Goal: Information Seeking & Learning: Learn about a topic

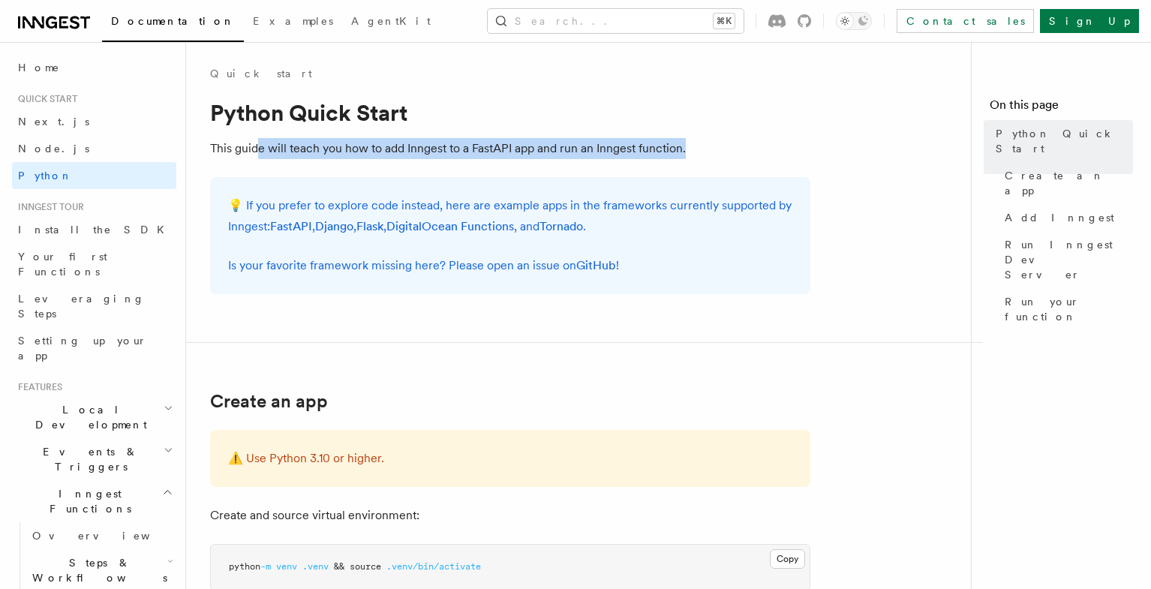
drag, startPoint x: 259, startPoint y: 149, endPoint x: 690, endPoint y: 156, distance: 430.7
click at [690, 156] on p "This guide will teach you how to add Inngest to a FastAPI app and run an Innges…" at bounding box center [510, 148] width 600 height 21
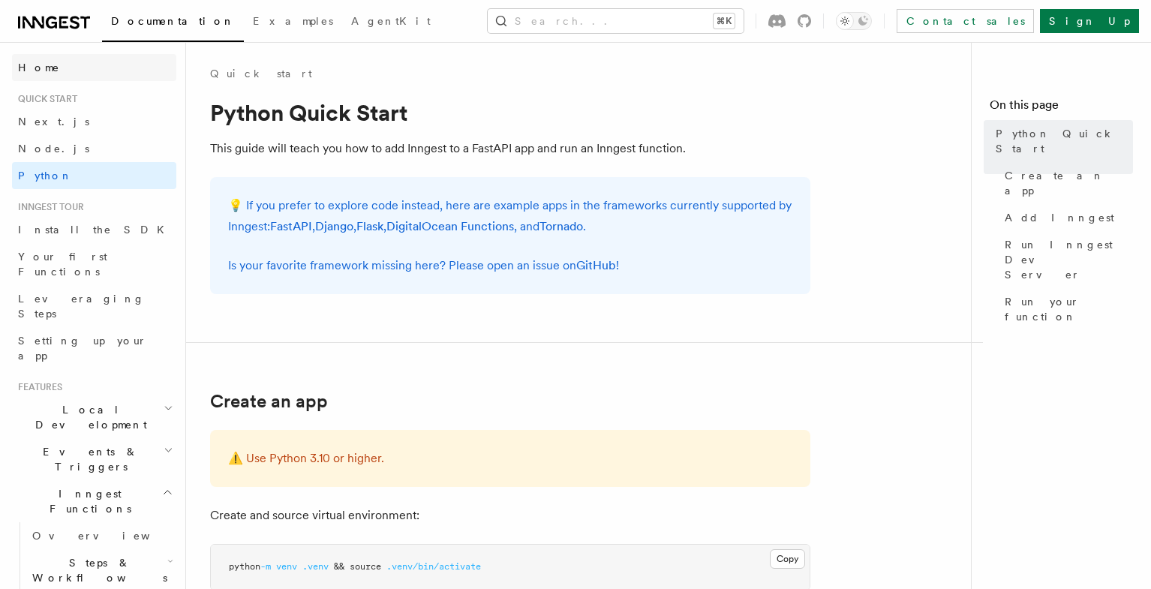
click at [44, 71] on span "Home" at bounding box center [39, 67] width 42 height 15
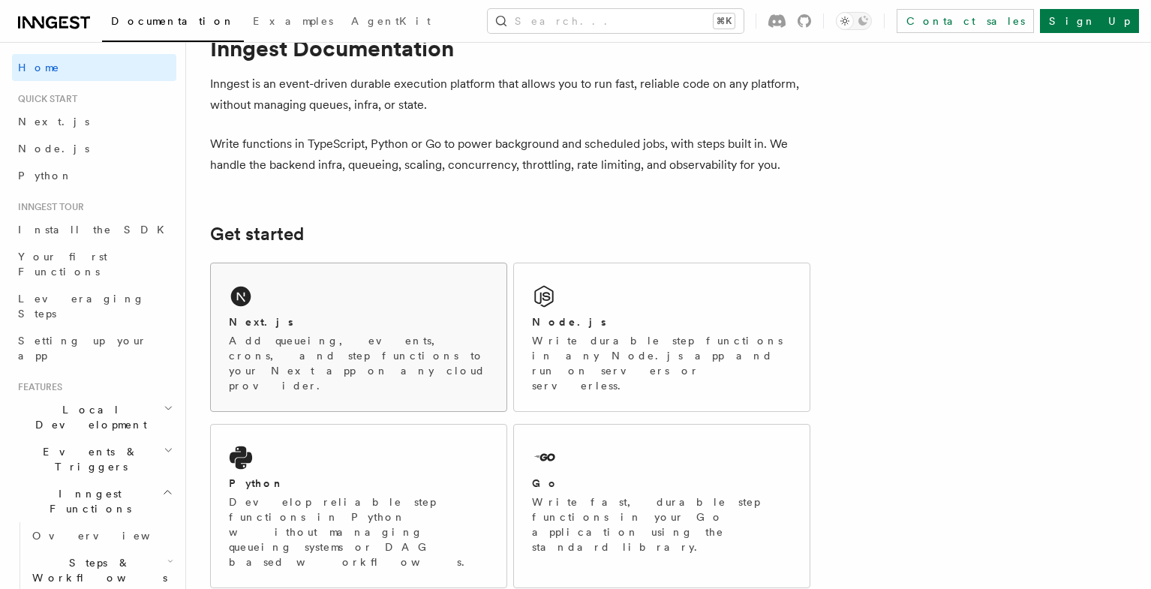
scroll to position [40, 0]
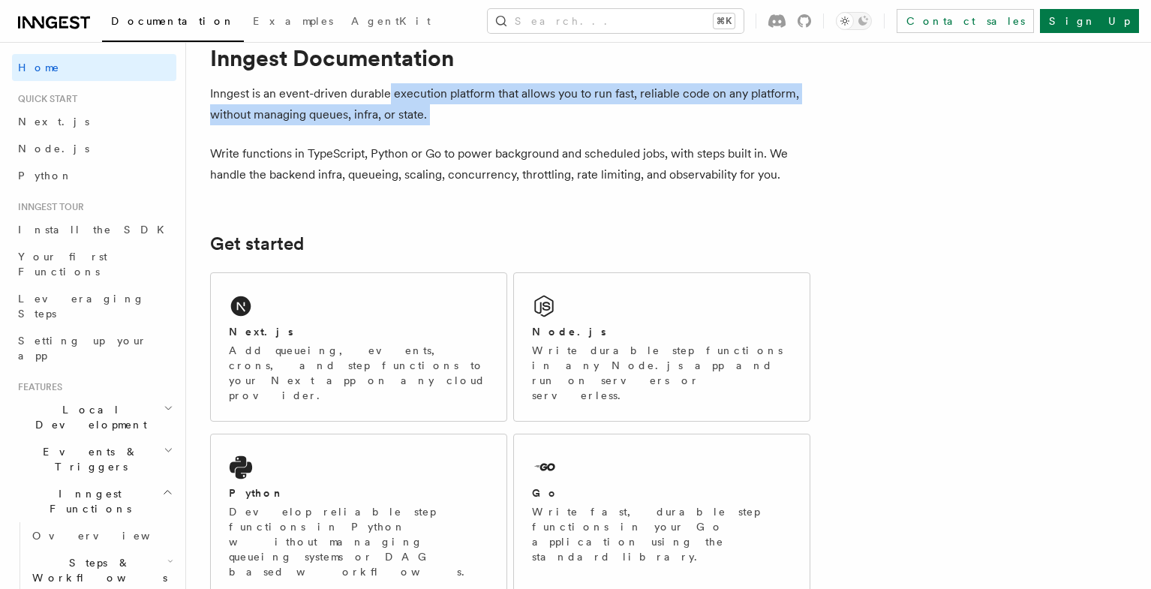
drag, startPoint x: 390, startPoint y: 84, endPoint x: 490, endPoint y: 129, distance: 109.5
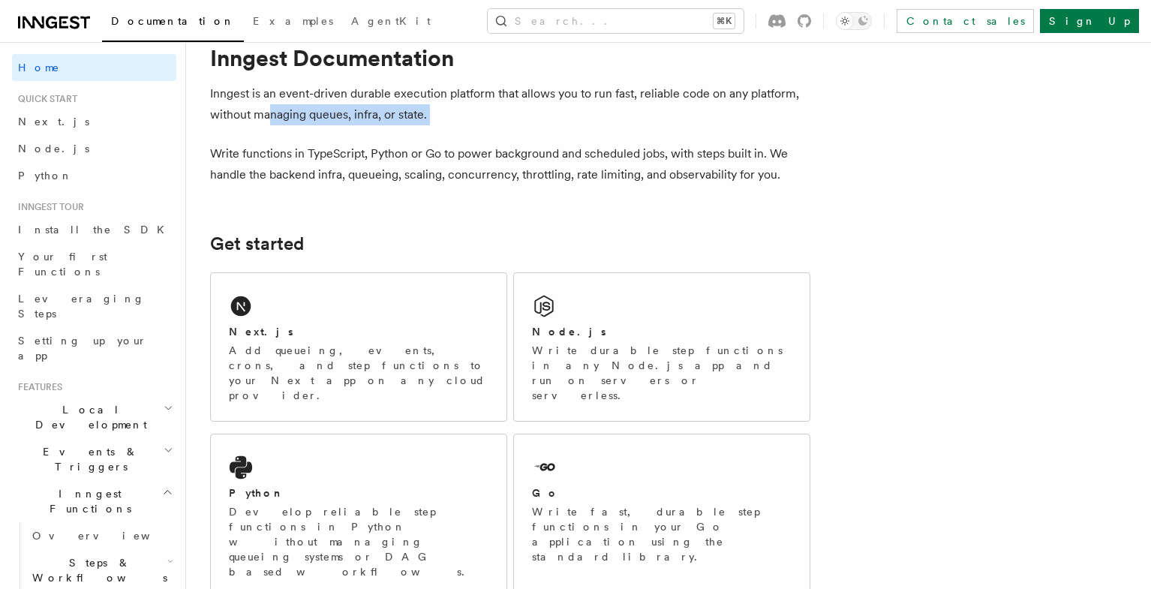
drag, startPoint x: 459, startPoint y: 129, endPoint x: 270, endPoint y: 119, distance: 189.3
click at [270, 119] on p "Inngest is an event-driven durable execution platform that allows you to run fa…" at bounding box center [510, 104] width 600 height 42
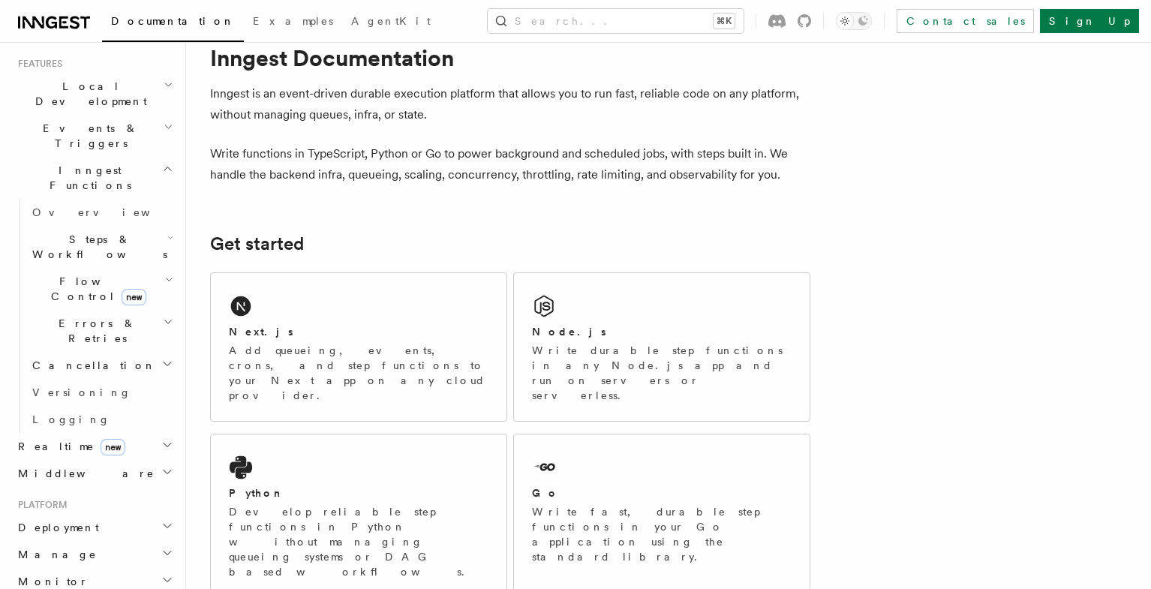
scroll to position [359, 0]
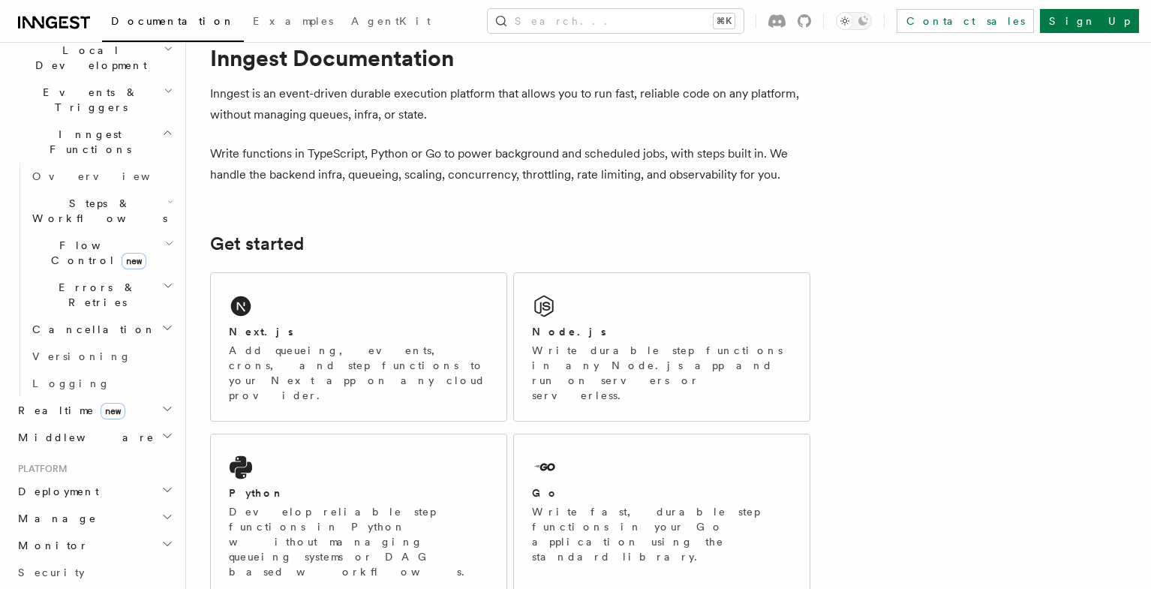
click at [128, 424] on h2 "Middleware" at bounding box center [94, 437] width 164 height 27
click at [166, 430] on icon "button" at bounding box center [167, 436] width 12 height 12
click at [123, 478] on h2 "Deployment" at bounding box center [94, 491] width 164 height 27
click at [124, 478] on h2 "Deployment" at bounding box center [94, 491] width 164 height 27
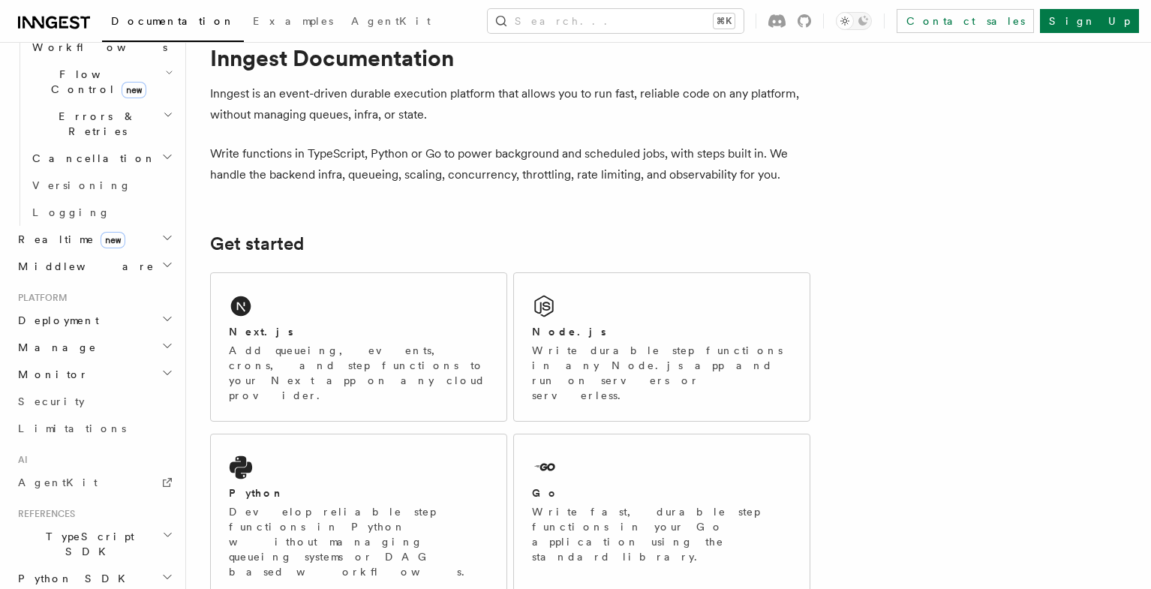
scroll to position [487, 0]
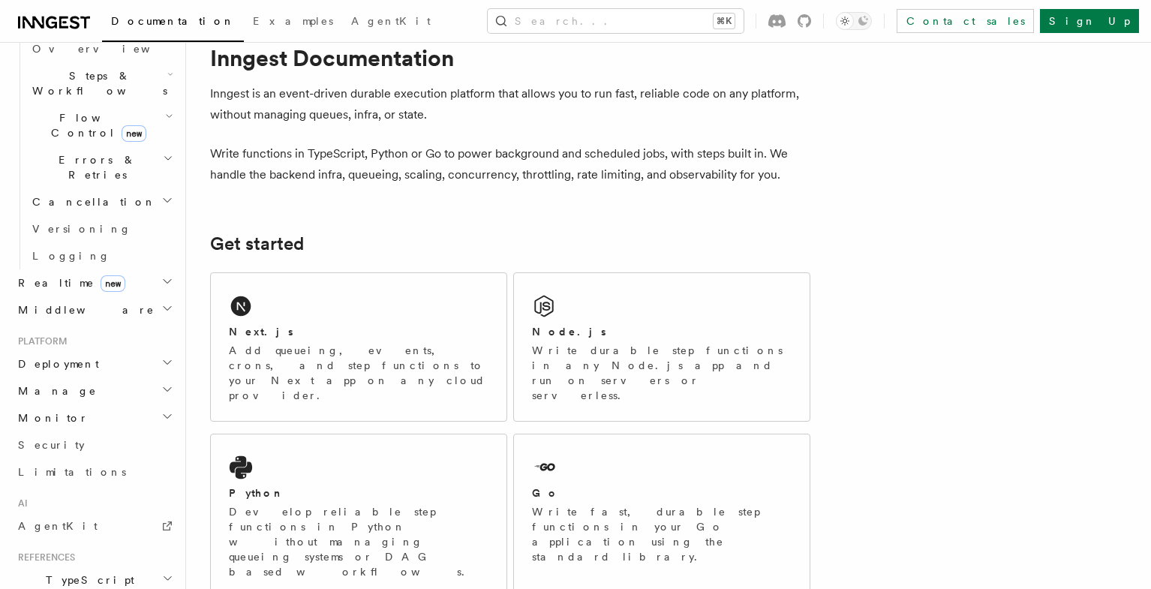
click at [71, 404] on h2 "Monitor" at bounding box center [94, 417] width 164 height 27
click at [70, 439] on span "Observability & metrics" at bounding box center [109, 452] width 155 height 27
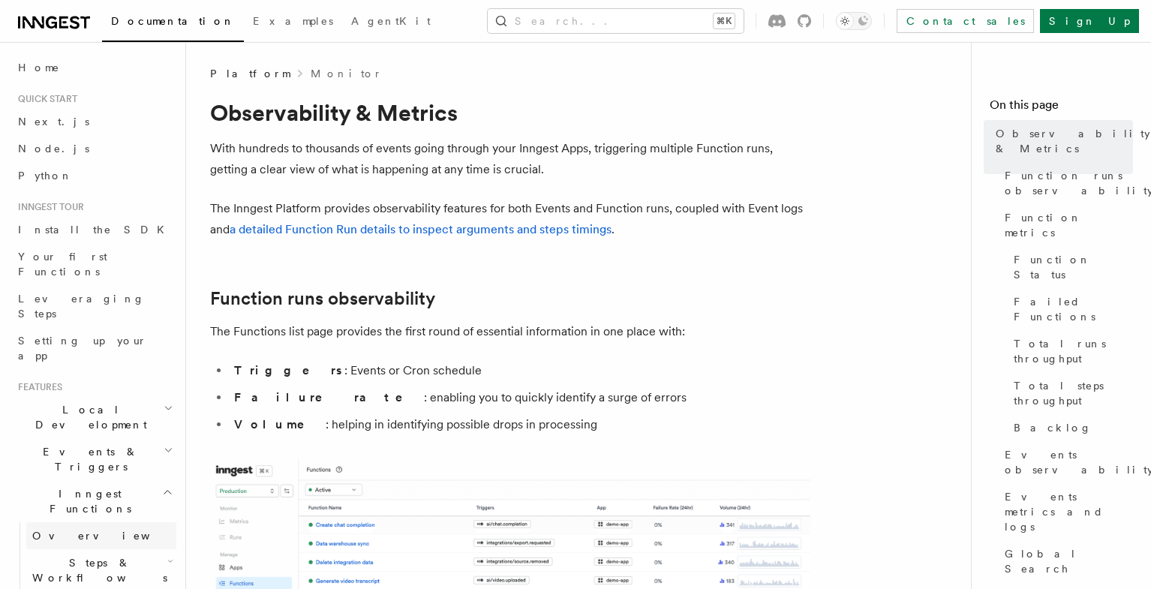
click at [105, 522] on link "Overview" at bounding box center [101, 535] width 150 height 27
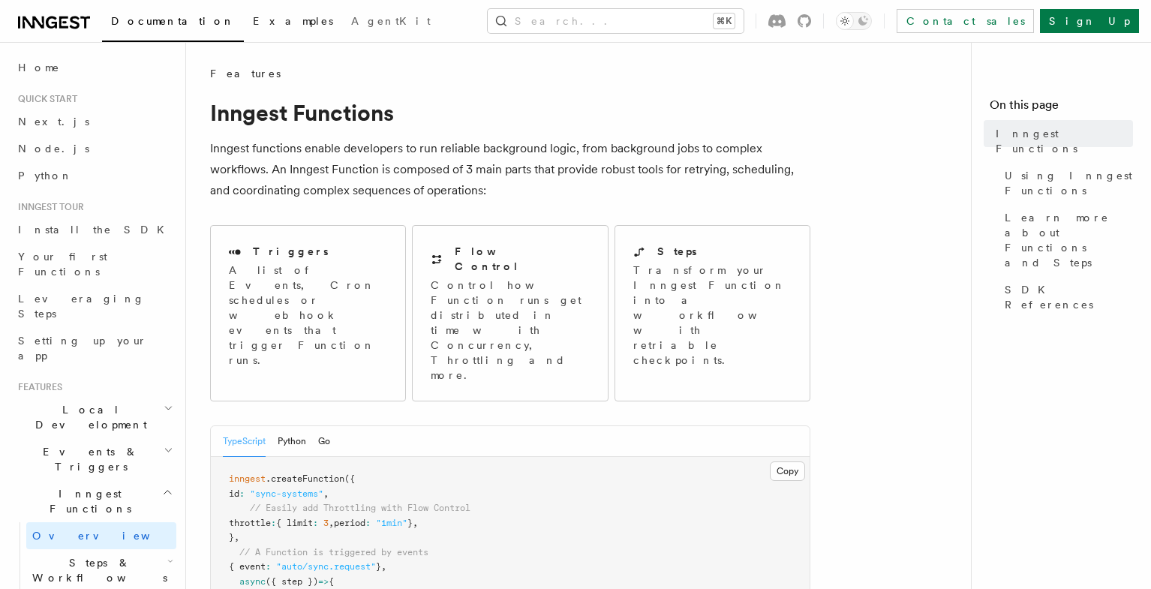
click at [253, 27] on span "Examples" at bounding box center [293, 21] width 80 height 12
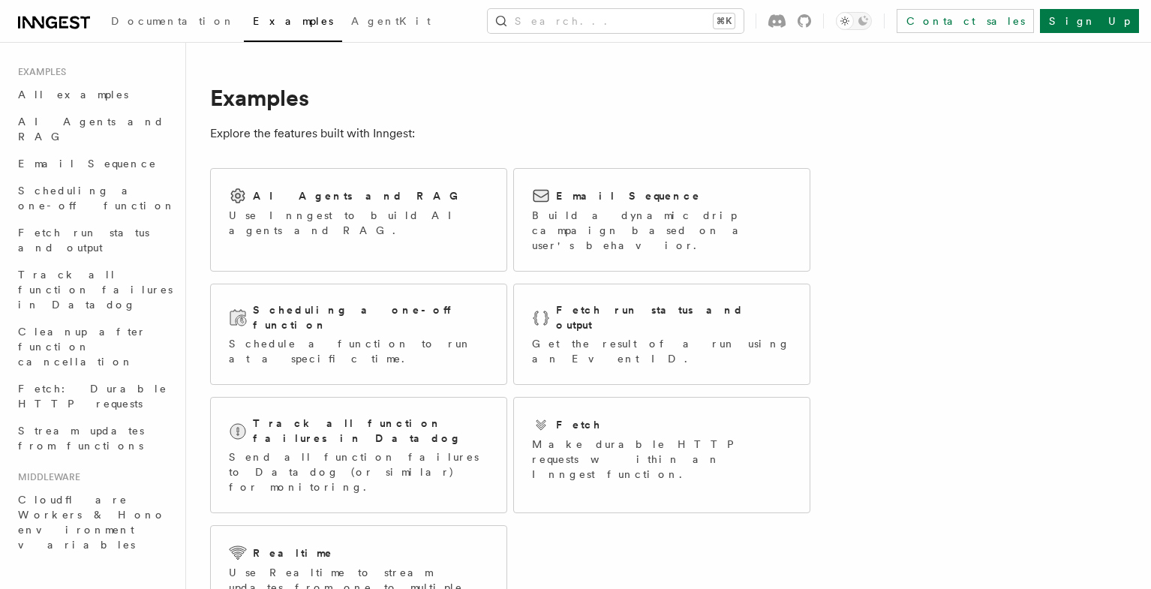
click at [63, 31] on icon at bounding box center [54, 23] width 72 height 18
